Goal: Task Accomplishment & Management: Complete application form

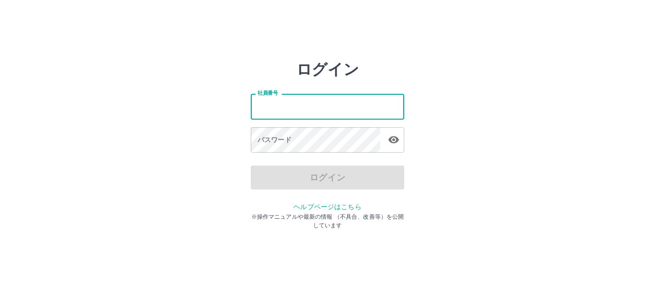
click at [280, 105] on input "社員番号" at bounding box center [327, 106] width 153 height 25
type input "*******"
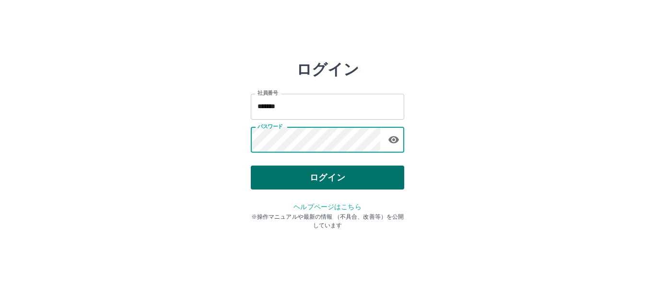
click at [336, 177] on button "ログイン" at bounding box center [327, 178] width 153 height 24
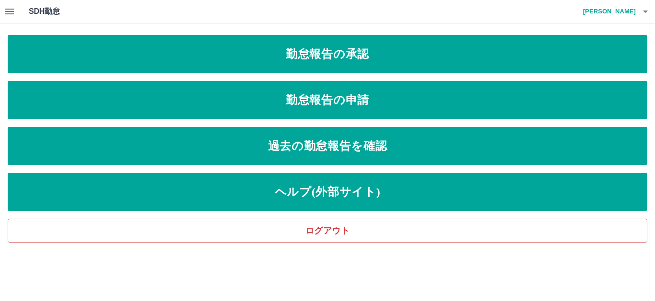
click at [12, 11] on icon "button" at bounding box center [9, 12] width 9 height 6
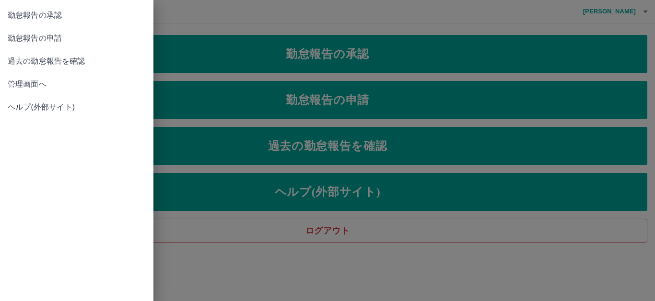
click at [35, 80] on span "管理画面へ" at bounding box center [77, 85] width 138 height 12
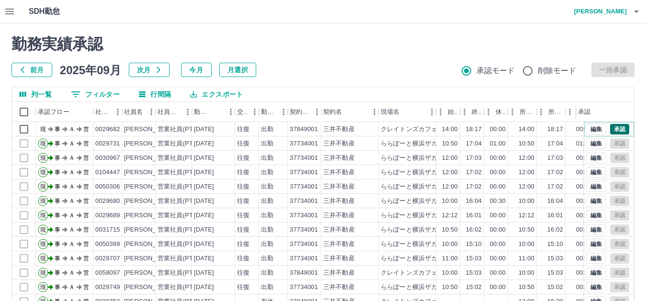
click at [611, 129] on button "承認" at bounding box center [620, 129] width 19 height 11
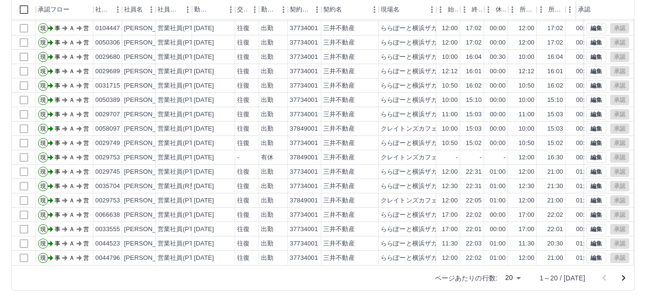
scroll to position [104, 0]
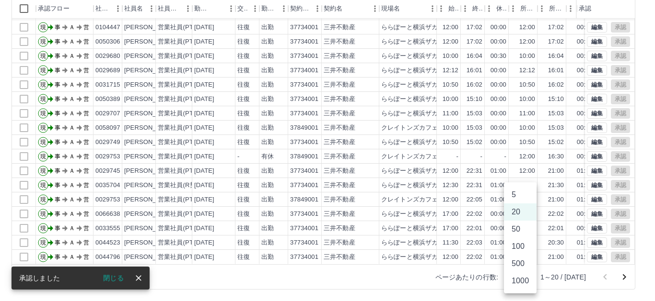
click at [527, 277] on body "SDH勤怠 徳川　弥生 勤務実績承認 前月 2025年09月 次月 今月 月選択 承認モード 削除モード 一括承認 列一覧 0 フィルター 行間隔 エクスポー…" at bounding box center [327, 98] width 655 height 405
click at [519, 286] on li "1000" at bounding box center [520, 281] width 33 height 17
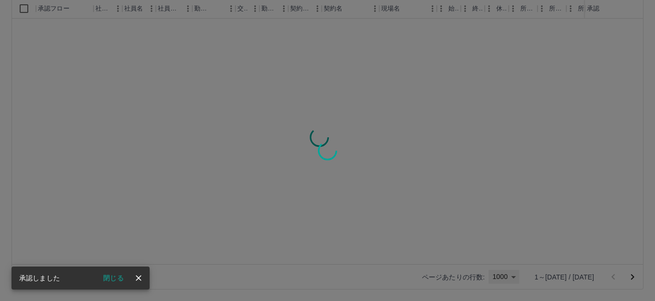
type input "****"
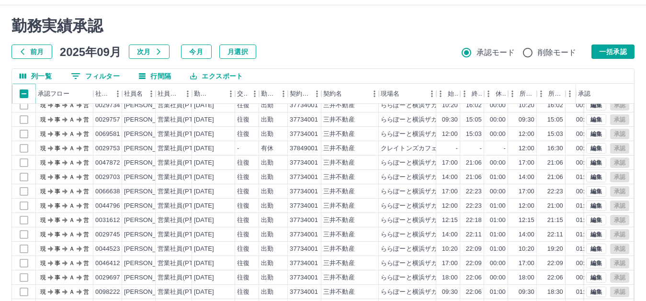
scroll to position [10, 0]
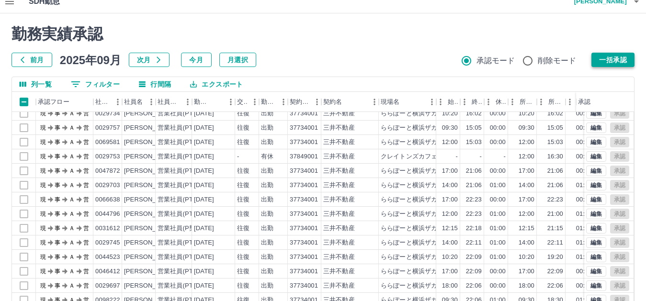
click at [611, 64] on button "一括承認" at bounding box center [613, 60] width 43 height 14
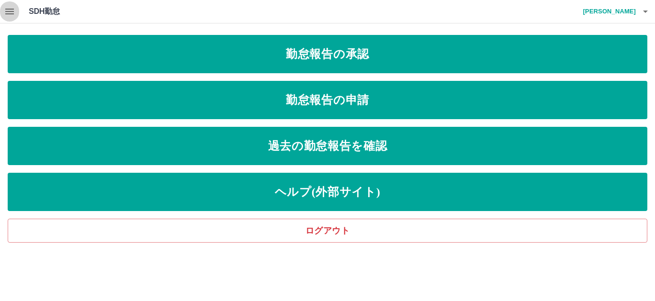
click at [7, 9] on icon "button" at bounding box center [9, 12] width 9 height 6
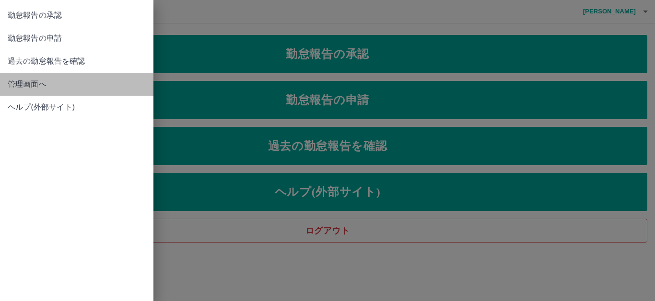
click at [24, 80] on span "管理画面へ" at bounding box center [77, 85] width 138 height 12
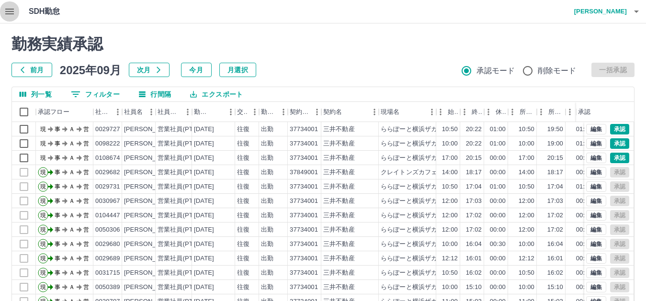
click at [10, 14] on icon "button" at bounding box center [9, 12] width 9 height 6
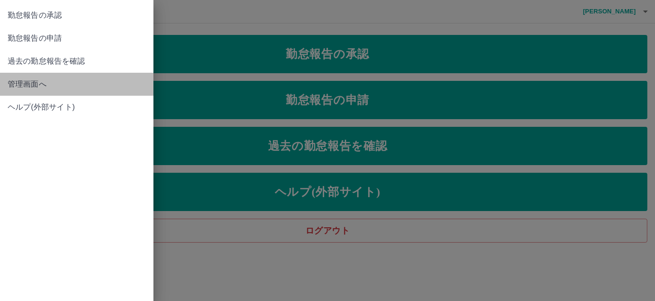
click at [42, 86] on span "管理画面へ" at bounding box center [77, 85] width 138 height 12
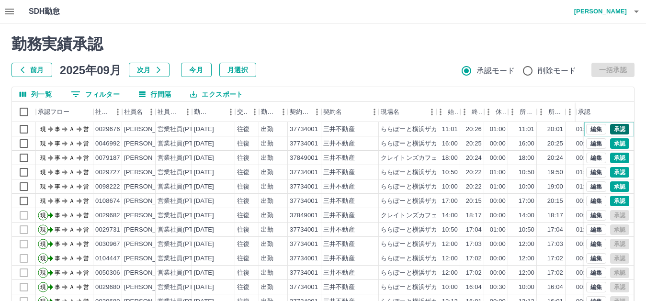
click at [614, 128] on button "承認" at bounding box center [620, 129] width 19 height 11
click at [612, 144] on button "承認" at bounding box center [620, 143] width 19 height 11
click at [616, 156] on button "承認" at bounding box center [620, 158] width 19 height 11
click at [612, 200] on button "承認" at bounding box center [620, 201] width 19 height 11
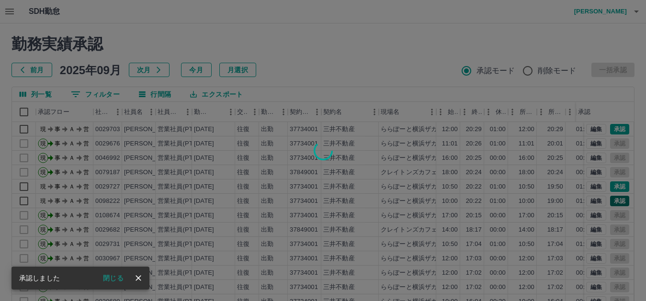
click at [614, 187] on div at bounding box center [323, 150] width 646 height 301
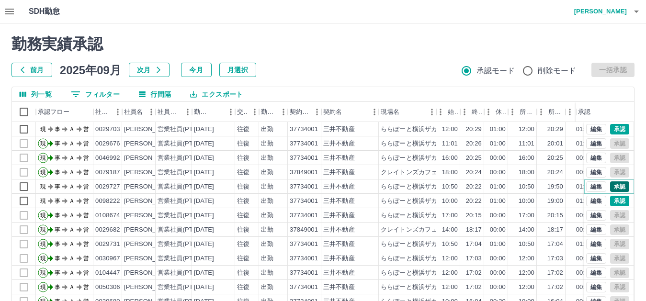
click at [611, 187] on button "承認" at bounding box center [620, 187] width 19 height 11
click at [614, 201] on button "承認" at bounding box center [620, 201] width 19 height 11
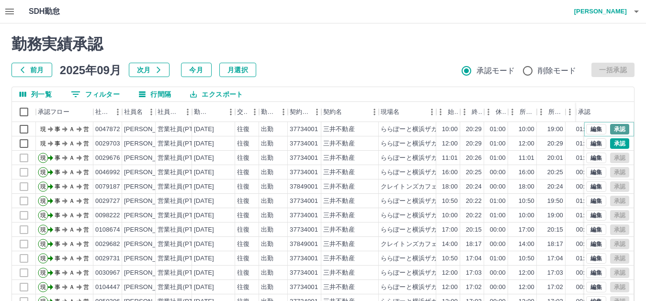
click at [616, 128] on button "承認" at bounding box center [620, 129] width 19 height 11
click at [611, 144] on button "承認" at bounding box center [620, 143] width 19 height 11
click at [617, 130] on button "承認" at bounding box center [620, 129] width 19 height 11
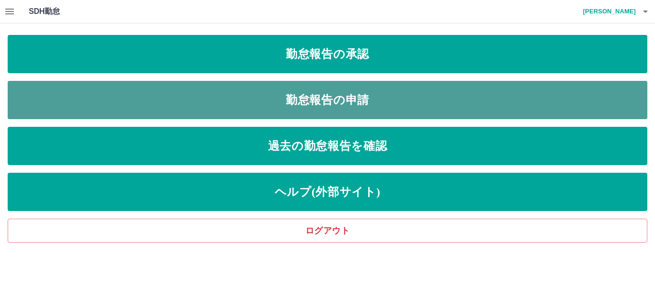
click at [335, 112] on link "勤怠報告の申請" at bounding box center [327, 100] width 639 height 38
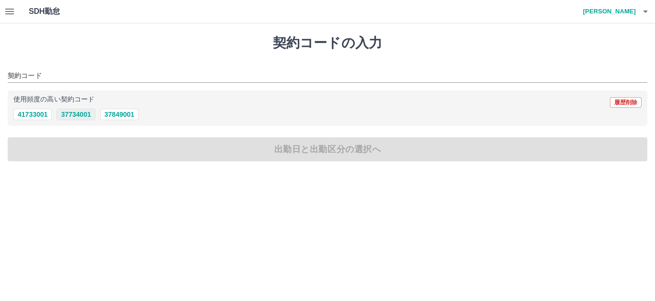
click at [72, 118] on button "37734001" at bounding box center [76, 115] width 38 height 12
type input "********"
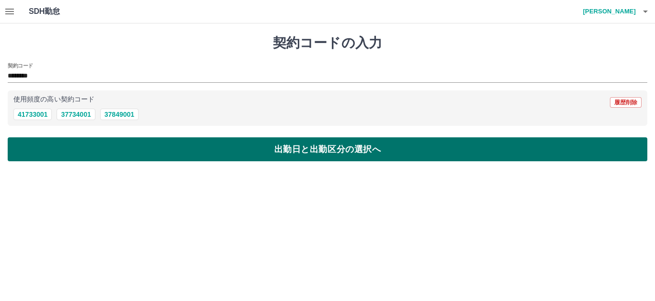
click at [275, 156] on button "出勤日と出勤区分の選択へ" at bounding box center [327, 150] width 639 height 24
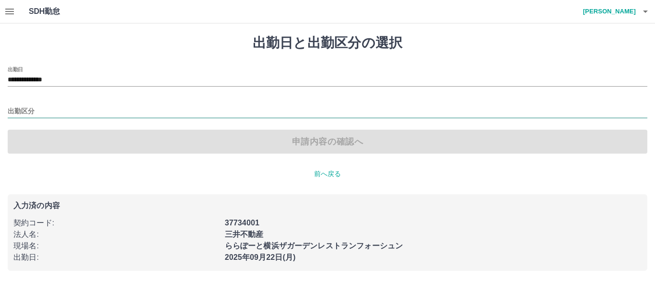
click at [46, 115] on input "出勤区分" at bounding box center [327, 112] width 639 height 12
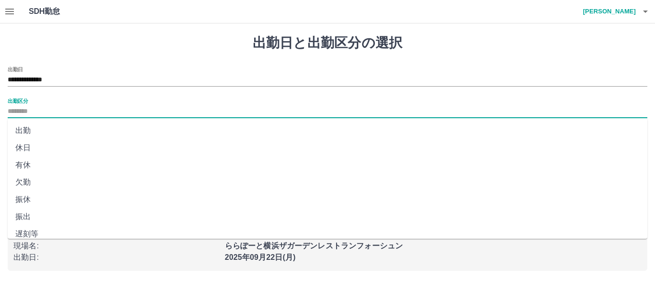
click at [36, 128] on li "出勤" at bounding box center [327, 130] width 639 height 17
type input "**"
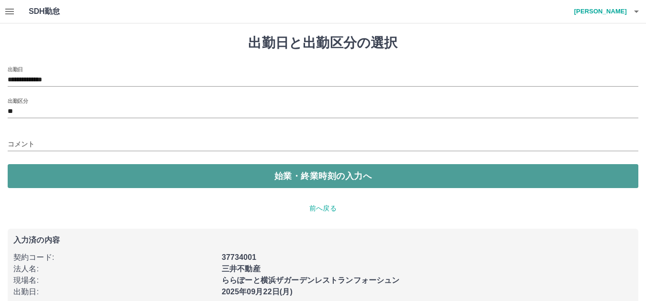
click at [300, 181] on button "始業・終業時刻の入力へ" at bounding box center [323, 176] width 631 height 24
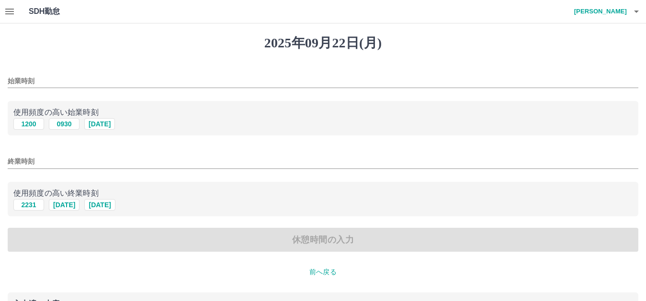
click at [39, 77] on input "始業時刻" at bounding box center [323, 81] width 631 height 14
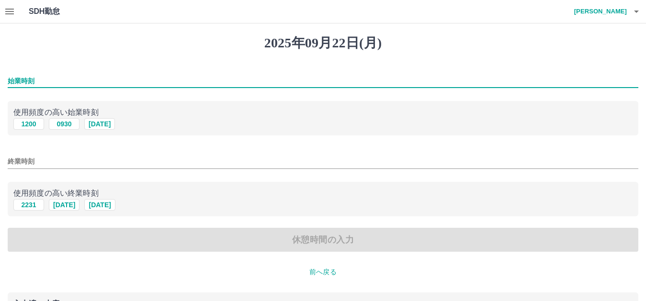
type input "****"
click at [43, 162] on input "終業時刻" at bounding box center [323, 162] width 631 height 14
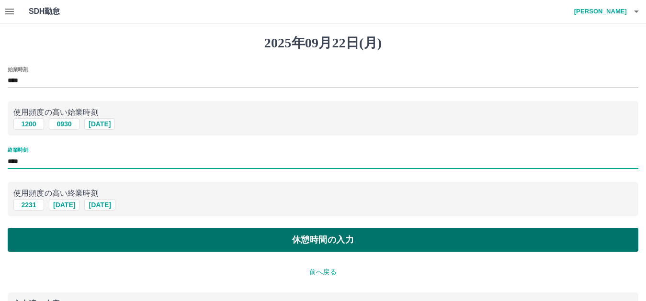
type input "****"
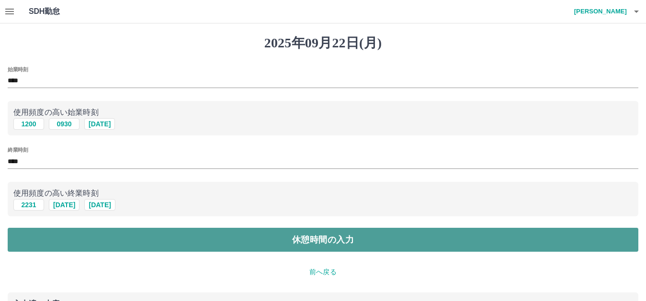
click at [256, 242] on button "休憩時間の入力" at bounding box center [323, 240] width 631 height 24
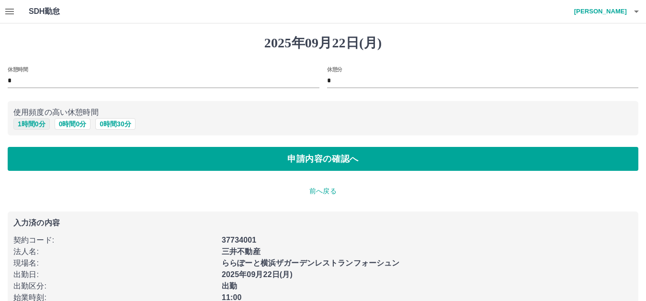
click at [32, 124] on button "1 時間 0 分" at bounding box center [31, 124] width 36 height 12
type input "*"
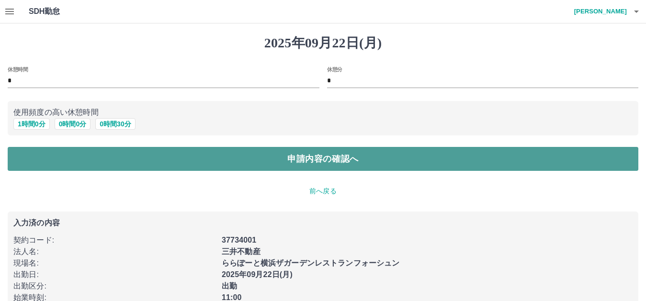
click at [317, 162] on button "申請内容の確認へ" at bounding box center [323, 159] width 631 height 24
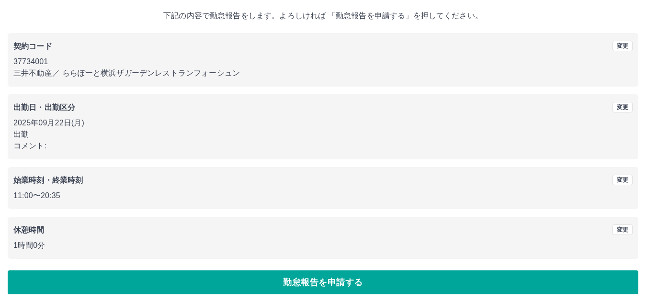
scroll to position [58, 0]
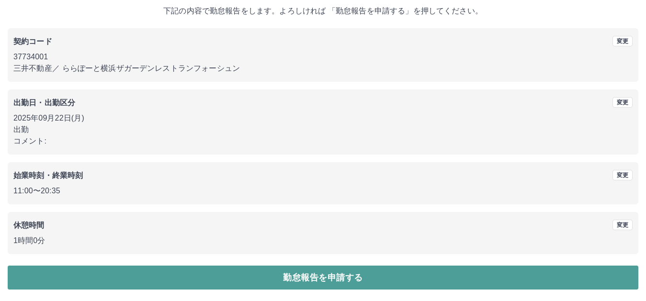
click at [355, 279] on button "勤怠報告を申請する" at bounding box center [323, 278] width 631 height 24
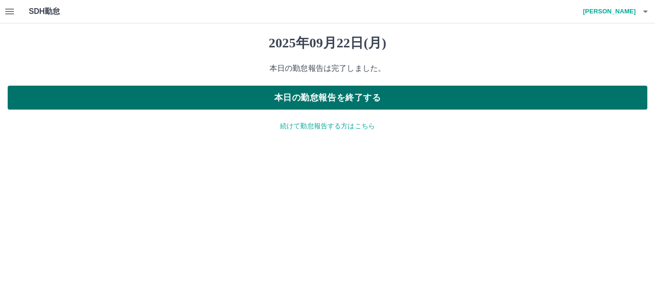
click at [333, 102] on button "本日の勤怠報告を終了する" at bounding box center [327, 98] width 639 height 24
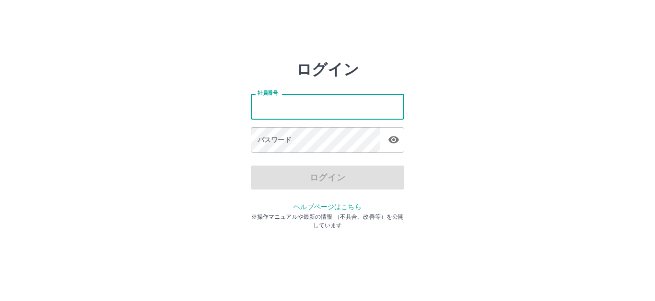
type input "*******"
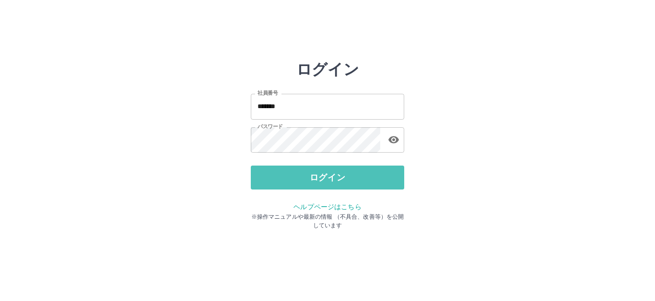
click at [313, 172] on button "ログイン" at bounding box center [327, 178] width 153 height 24
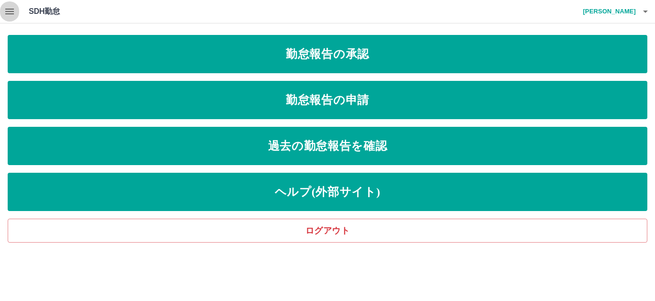
click at [11, 4] on button "button" at bounding box center [9, 11] width 19 height 23
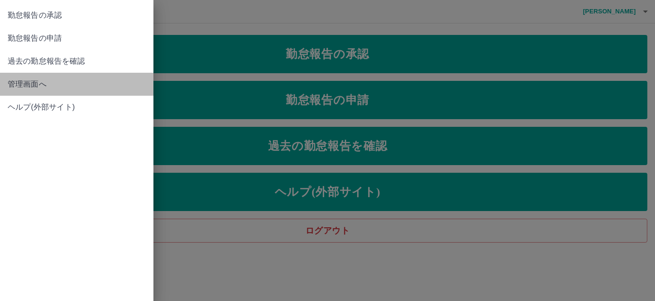
click at [48, 81] on span "管理画面へ" at bounding box center [77, 85] width 138 height 12
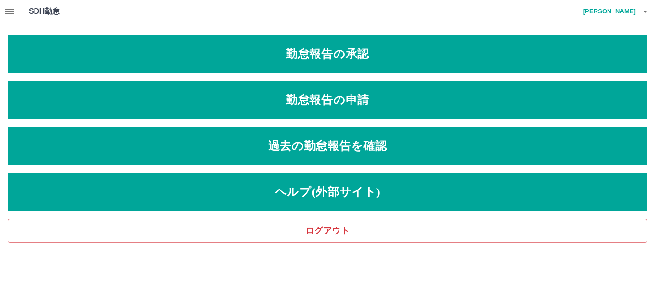
click at [12, 9] on icon "button" at bounding box center [9, 12] width 9 height 6
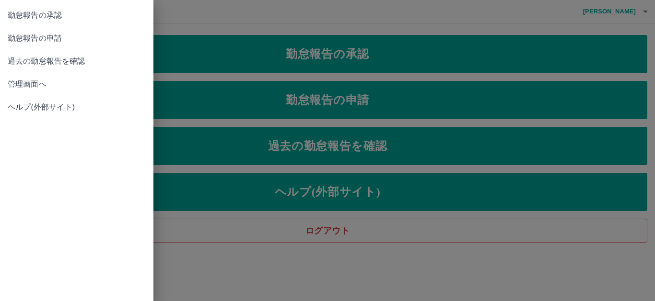
click at [25, 84] on span "管理画面へ" at bounding box center [77, 85] width 138 height 12
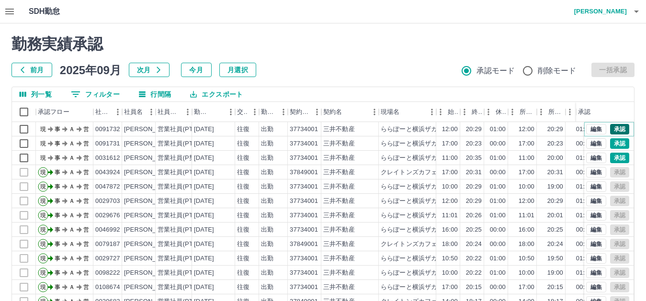
click at [614, 129] on button "承認" at bounding box center [620, 129] width 19 height 11
click at [611, 143] on button "承認" at bounding box center [620, 143] width 19 height 11
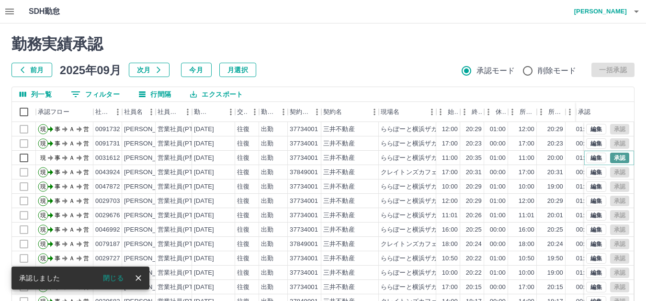
click at [613, 158] on button "承認" at bounding box center [620, 158] width 19 height 11
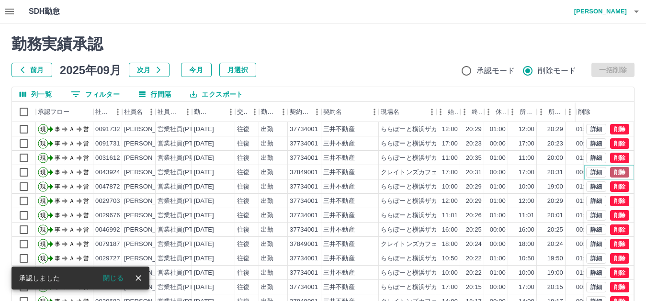
click at [613, 169] on button "削除" at bounding box center [620, 172] width 19 height 11
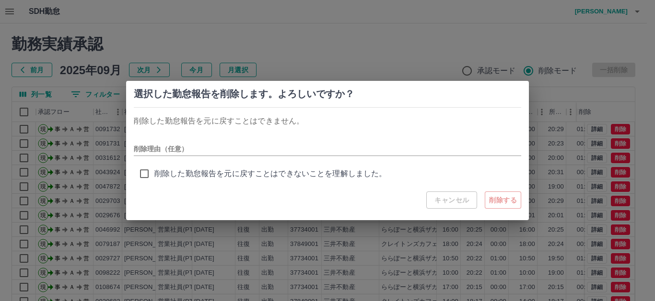
click at [466, 200] on div "キャンセル 削除する" at bounding box center [473, 200] width 95 height 17
click at [433, 198] on div "キャンセル 削除する" at bounding box center [473, 200] width 95 height 17
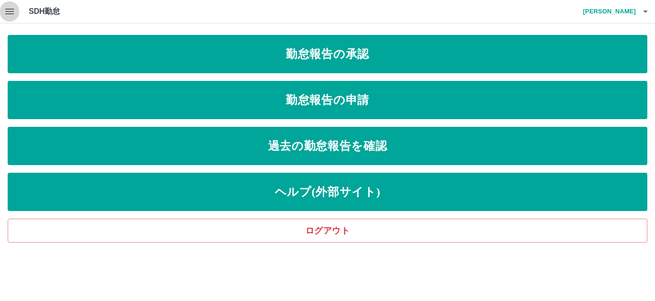
click at [12, 12] on icon "button" at bounding box center [10, 12] width 12 height 12
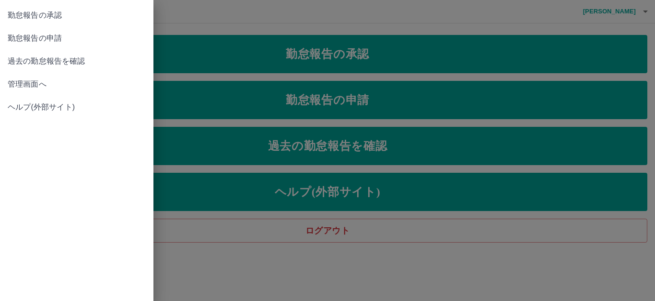
click at [23, 81] on span "管理画面へ" at bounding box center [77, 85] width 138 height 12
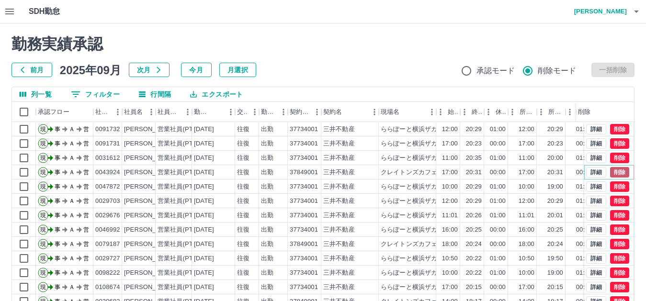
click at [611, 173] on button "削除" at bounding box center [620, 172] width 19 height 11
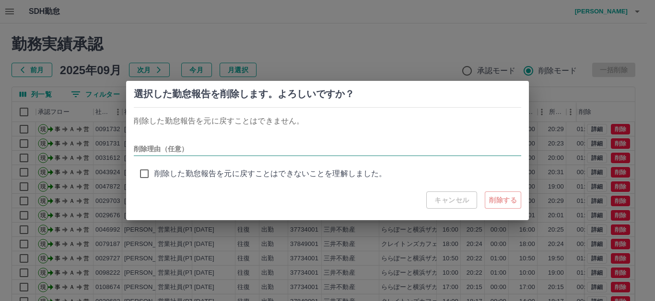
click at [194, 147] on input "削除理由（任意）" at bounding box center [327, 149] width 387 height 14
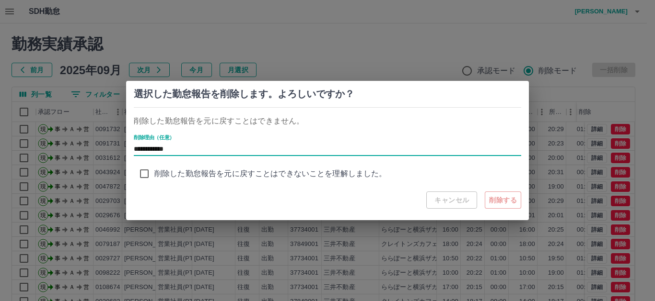
type input "**********"
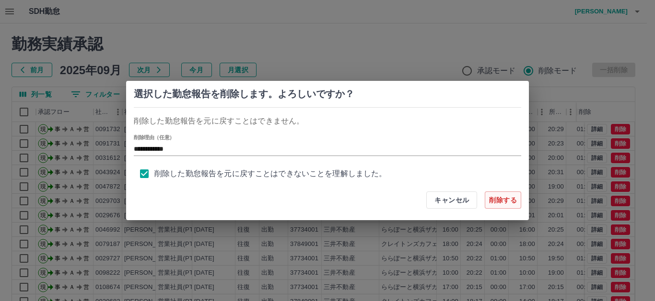
click at [502, 202] on button "削除する" at bounding box center [502, 200] width 36 height 17
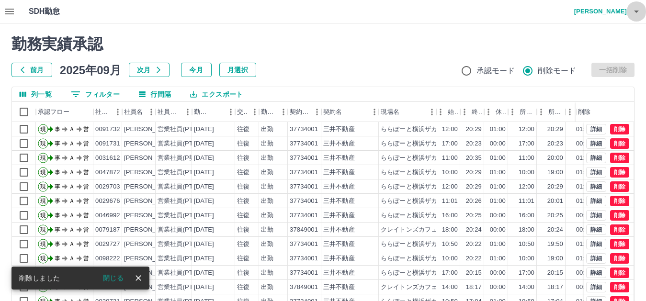
click at [640, 11] on icon "button" at bounding box center [637, 12] width 12 height 12
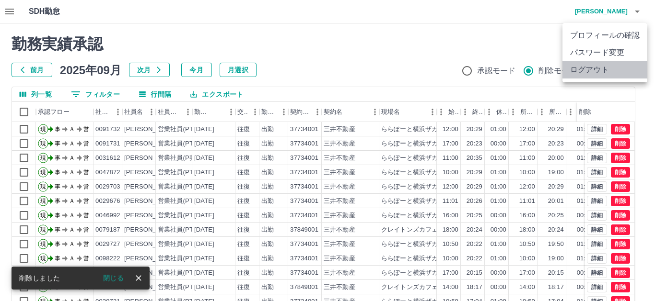
click at [588, 65] on li "ログアウト" at bounding box center [604, 69] width 85 height 17
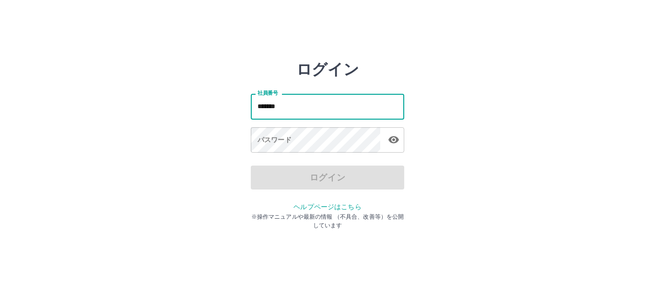
type input "*******"
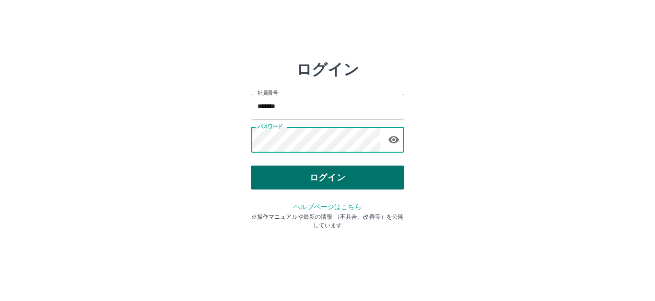
click at [323, 178] on button "ログイン" at bounding box center [327, 178] width 153 height 24
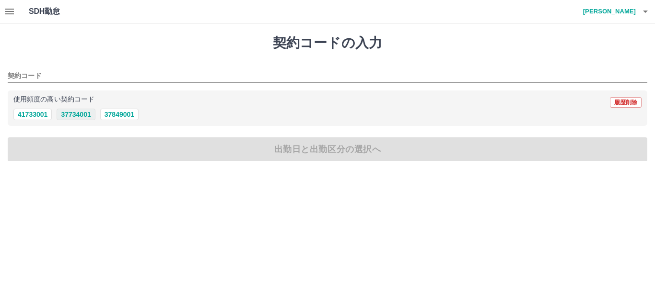
click at [75, 115] on button "37734001" at bounding box center [76, 115] width 38 height 12
type input "********"
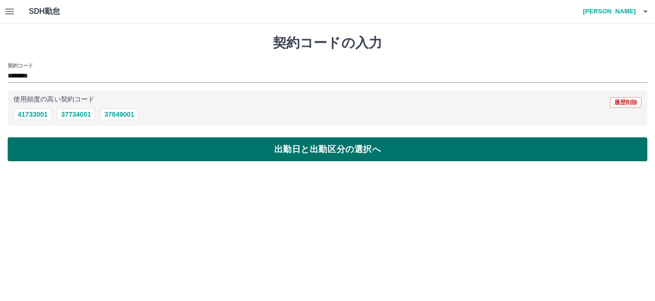
click at [320, 154] on button "出勤日と出勤区分の選択へ" at bounding box center [327, 150] width 639 height 24
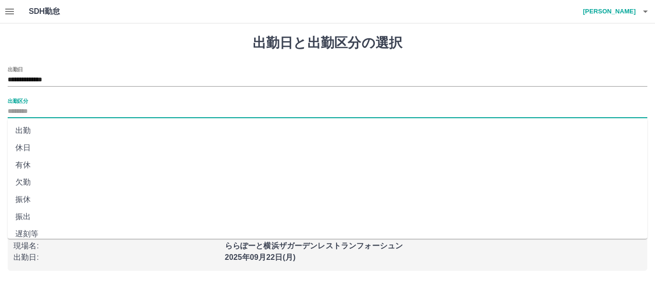
click at [46, 112] on input "出勤区分" at bounding box center [327, 112] width 639 height 12
click at [36, 128] on li "出勤" at bounding box center [327, 130] width 639 height 17
type input "**"
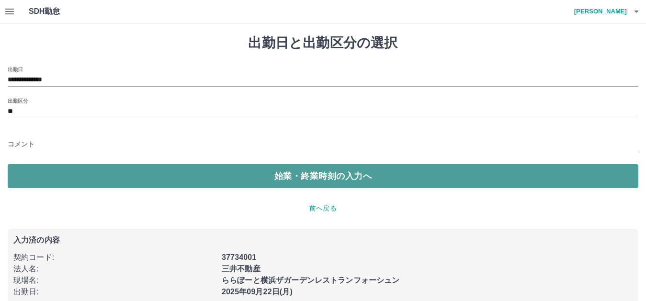
click at [288, 175] on button "始業・終業時刻の入力へ" at bounding box center [323, 176] width 631 height 24
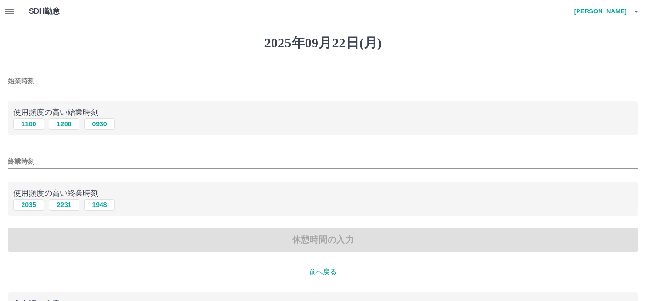
click at [49, 78] on input "始業時刻" at bounding box center [323, 81] width 631 height 14
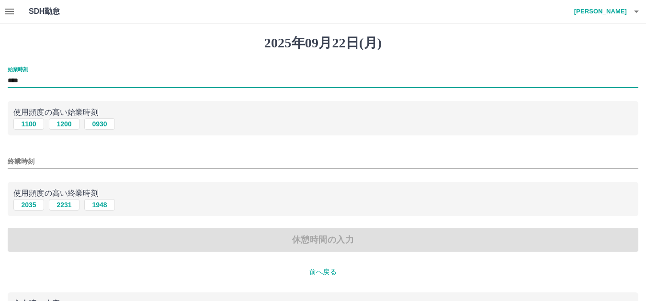
type input "****"
click at [42, 165] on input "終業時刻" at bounding box center [323, 162] width 631 height 14
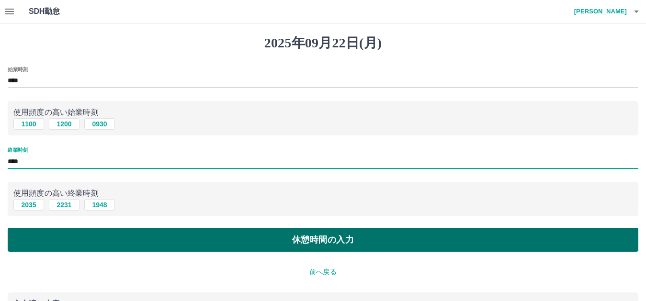
type input "****"
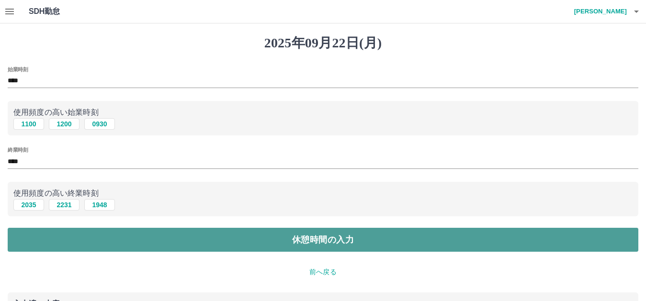
click at [334, 244] on button "休憩時間の入力" at bounding box center [323, 240] width 631 height 24
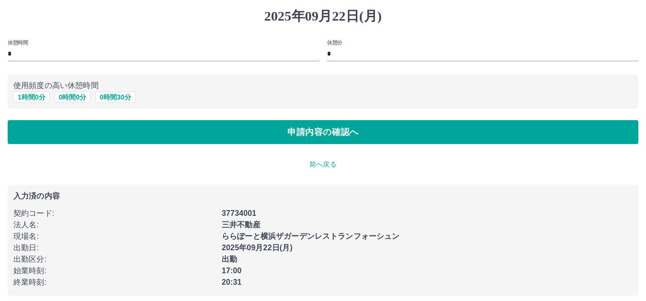
scroll to position [27, 0]
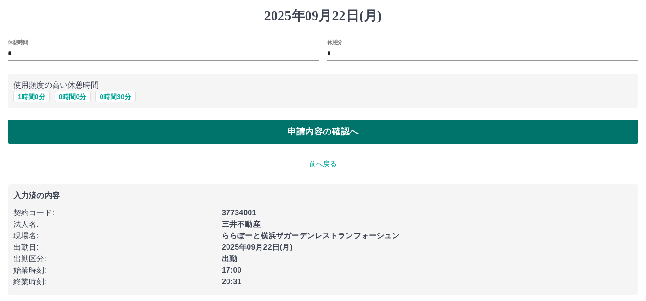
click at [325, 135] on button "申請内容の確認へ" at bounding box center [323, 132] width 631 height 24
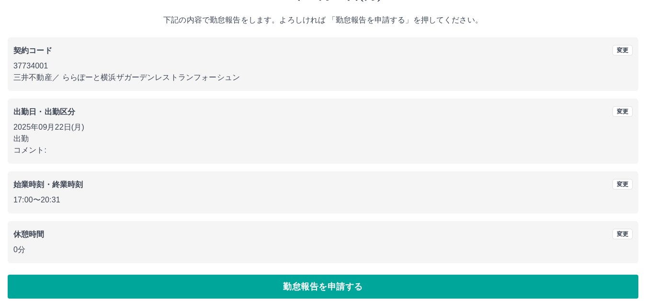
scroll to position [58, 0]
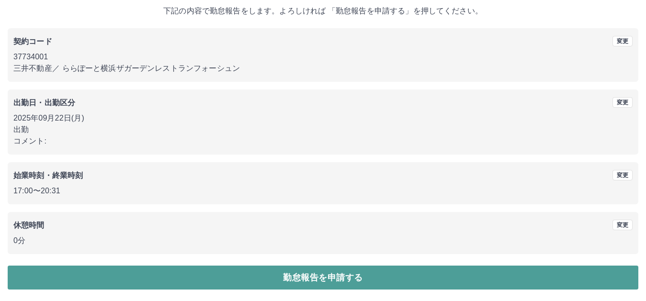
click at [338, 282] on button "勤怠報告を申請する" at bounding box center [323, 278] width 631 height 24
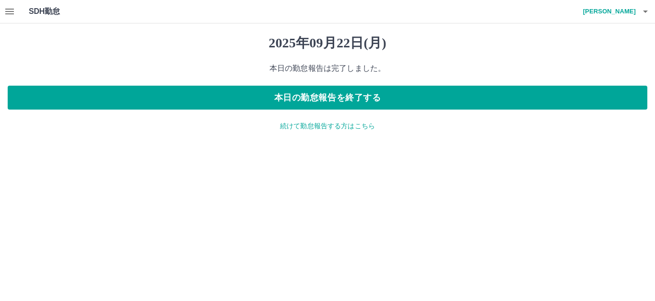
click at [645, 11] on icon "button" at bounding box center [645, 12] width 5 height 2
drag, startPoint x: 599, startPoint y: 73, endPoint x: 561, endPoint y: 77, distance: 38.5
click at [599, 73] on li "ログアウト" at bounding box center [604, 69] width 85 height 17
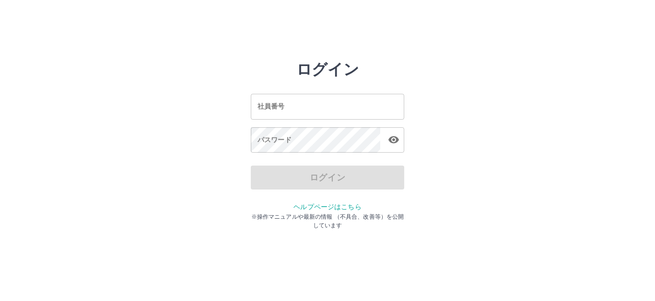
click at [283, 107] on input "社員番号" at bounding box center [327, 106] width 153 height 25
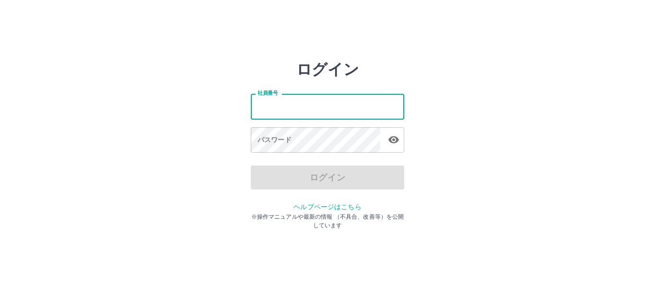
type input "*******"
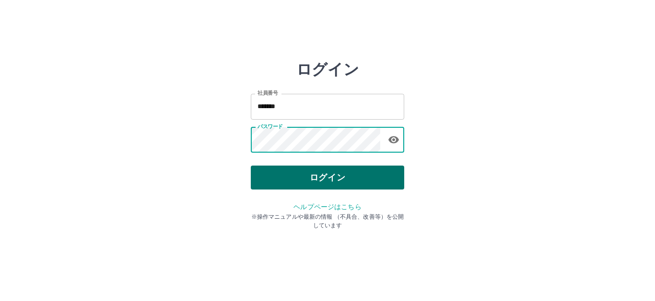
click at [310, 179] on button "ログイン" at bounding box center [327, 178] width 153 height 24
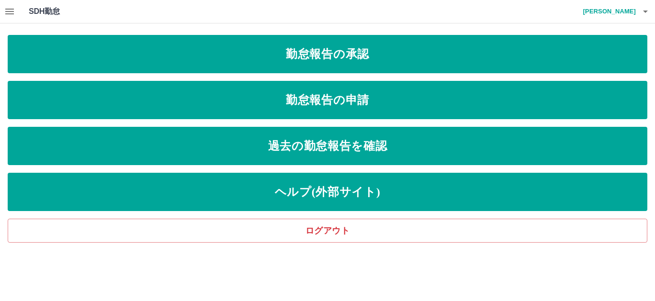
click at [13, 13] on icon "button" at bounding box center [10, 12] width 12 height 12
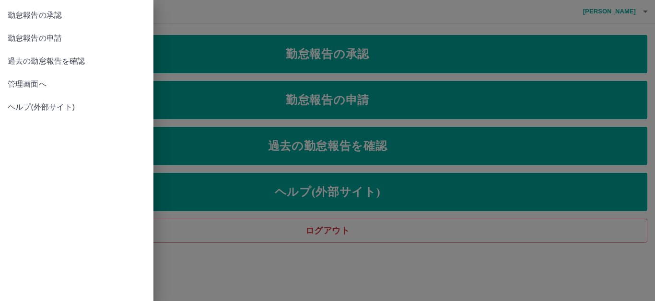
click at [30, 78] on link "管理画面へ" at bounding box center [76, 84] width 153 height 23
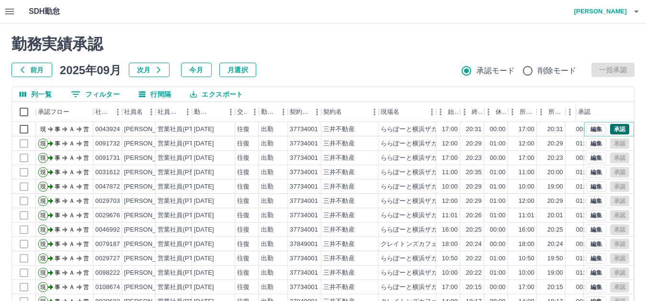
click at [612, 127] on button "承認" at bounding box center [620, 129] width 19 height 11
click at [642, 12] on icon "button" at bounding box center [637, 12] width 12 height 12
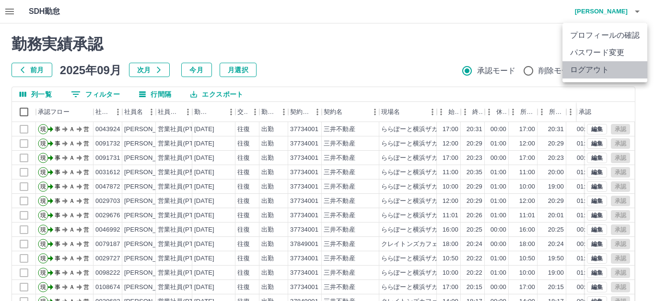
click at [592, 69] on li "ログアウト" at bounding box center [604, 69] width 85 height 17
